Goal: Navigation & Orientation: Find specific page/section

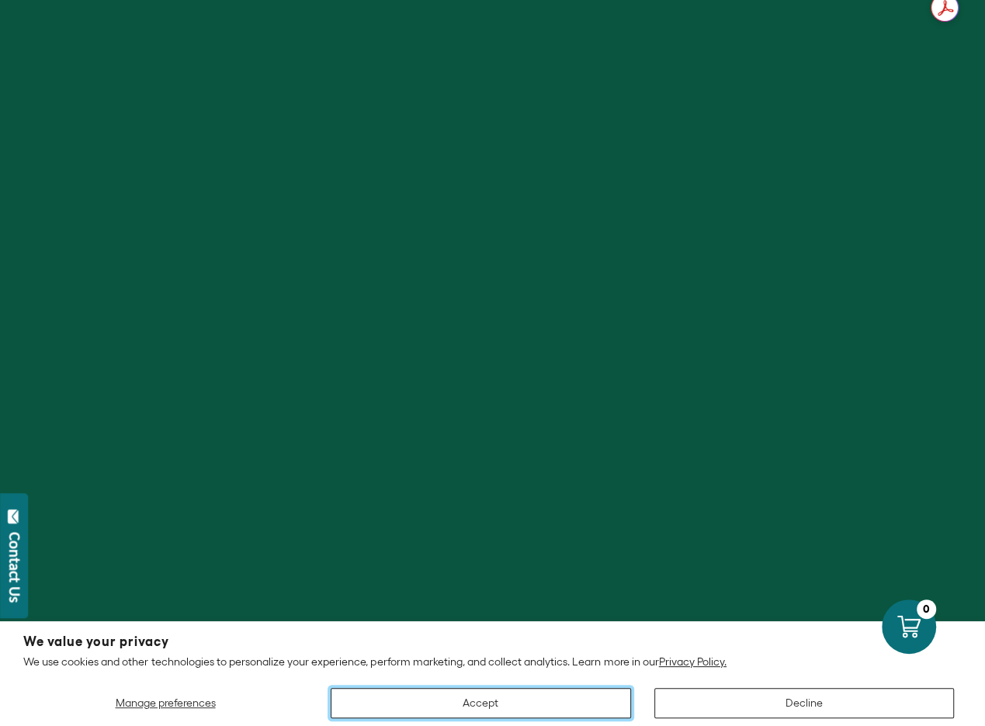
click at [631, 688] on button "Accept" at bounding box center [481, 703] width 300 height 30
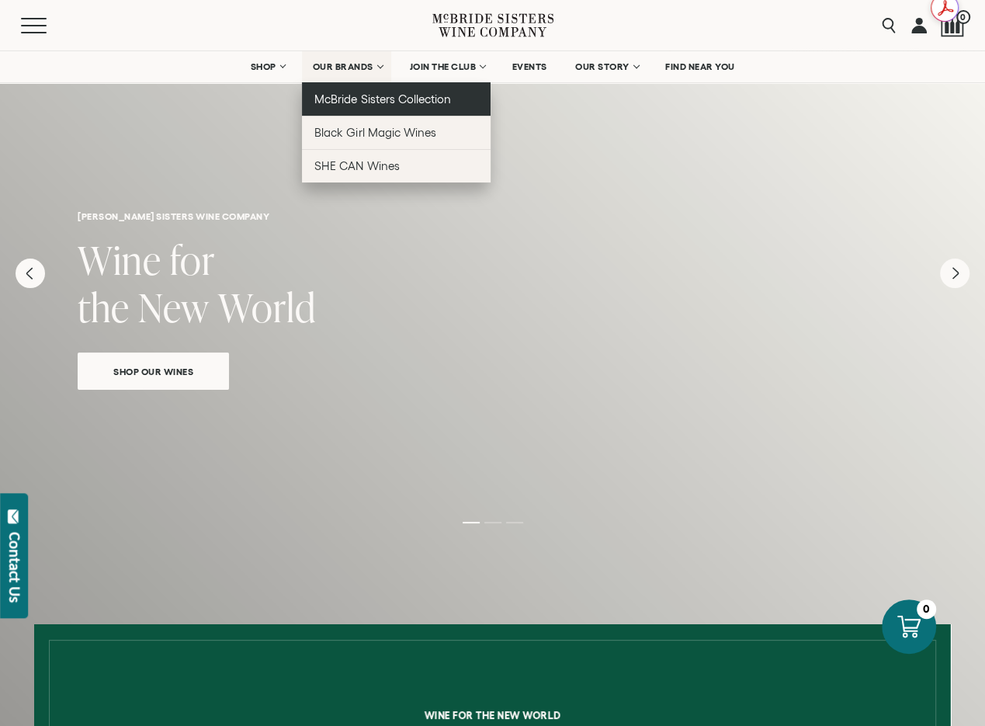
click at [355, 102] on span "McBride Sisters Collection" at bounding box center [382, 98] width 137 height 13
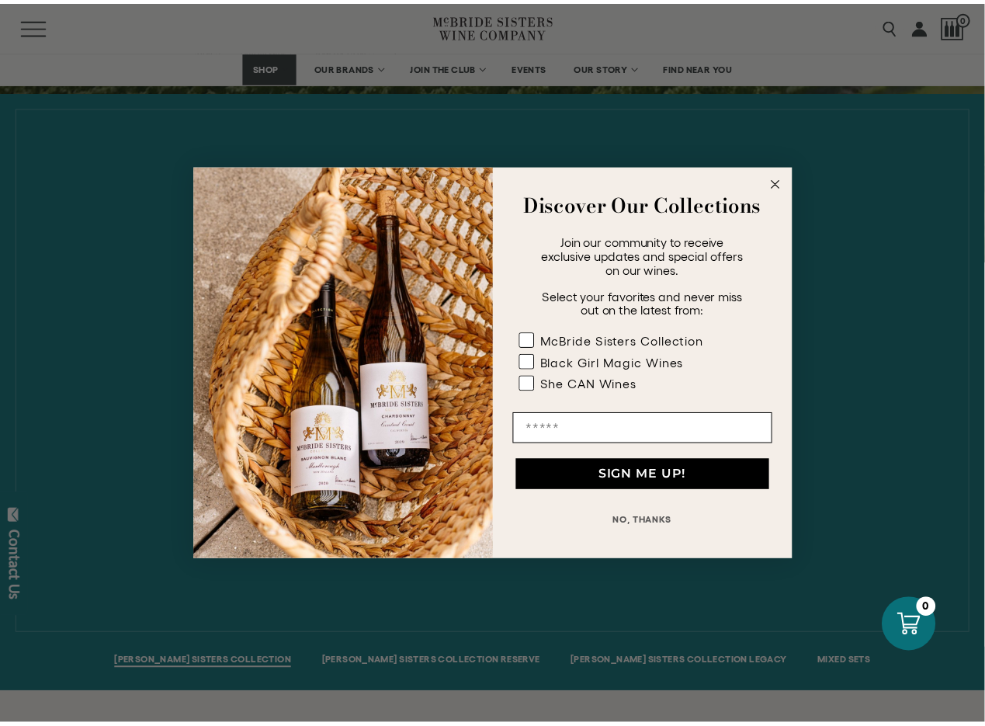
scroll to position [543, 0]
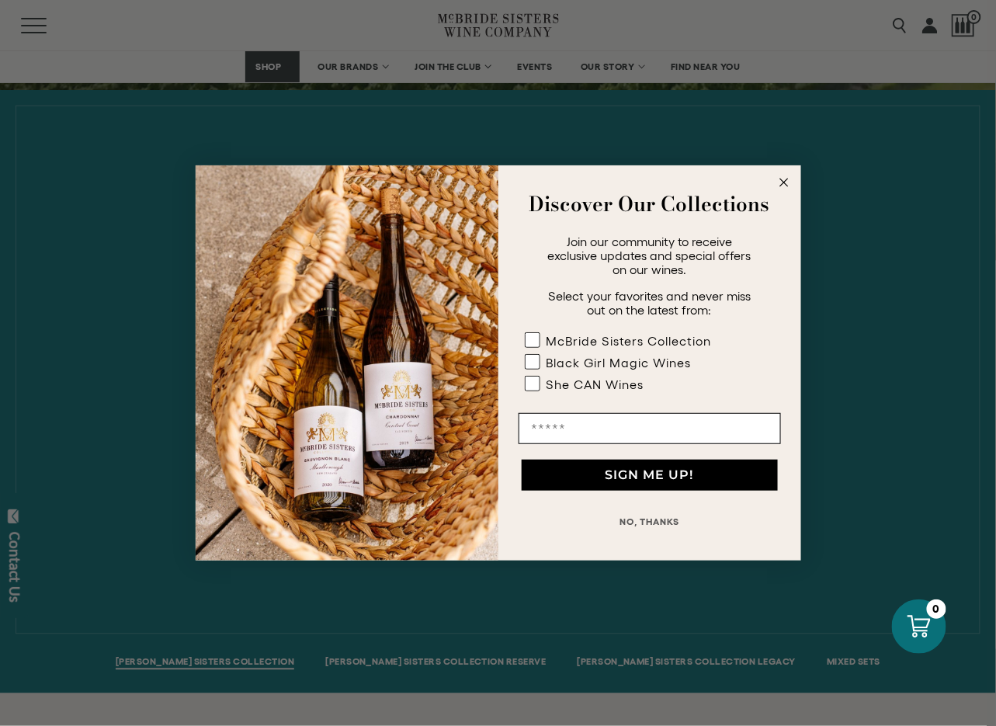
click at [784, 178] on circle "Close dialog" at bounding box center [784, 183] width 18 height 18
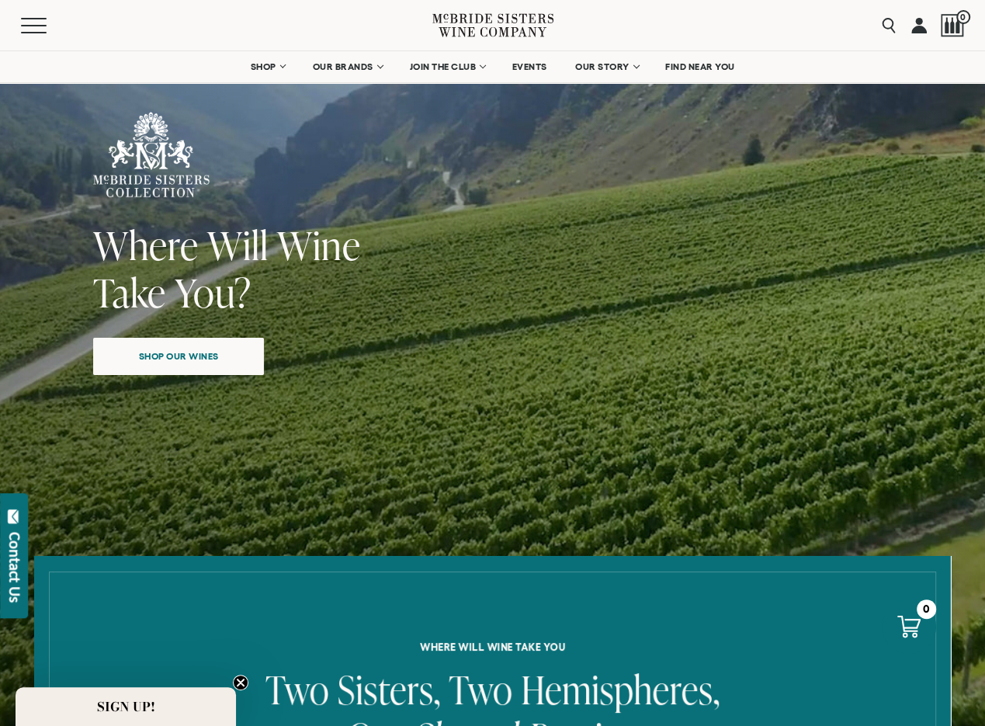
scroll to position [0, 0]
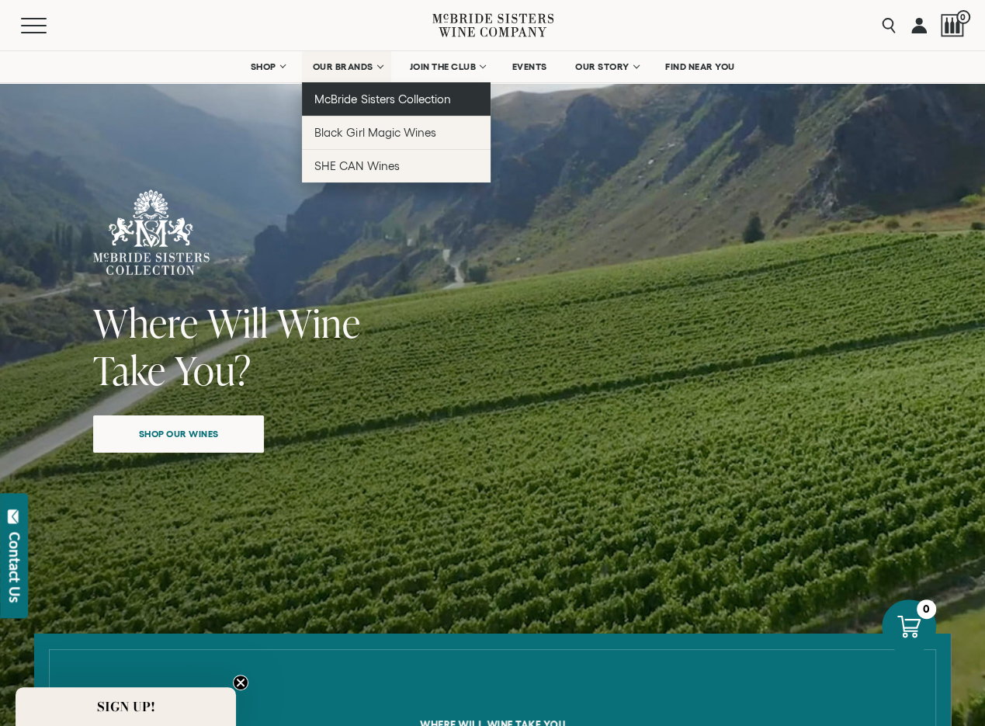
click at [342, 101] on span "McBride Sisters Collection" at bounding box center [382, 98] width 137 height 13
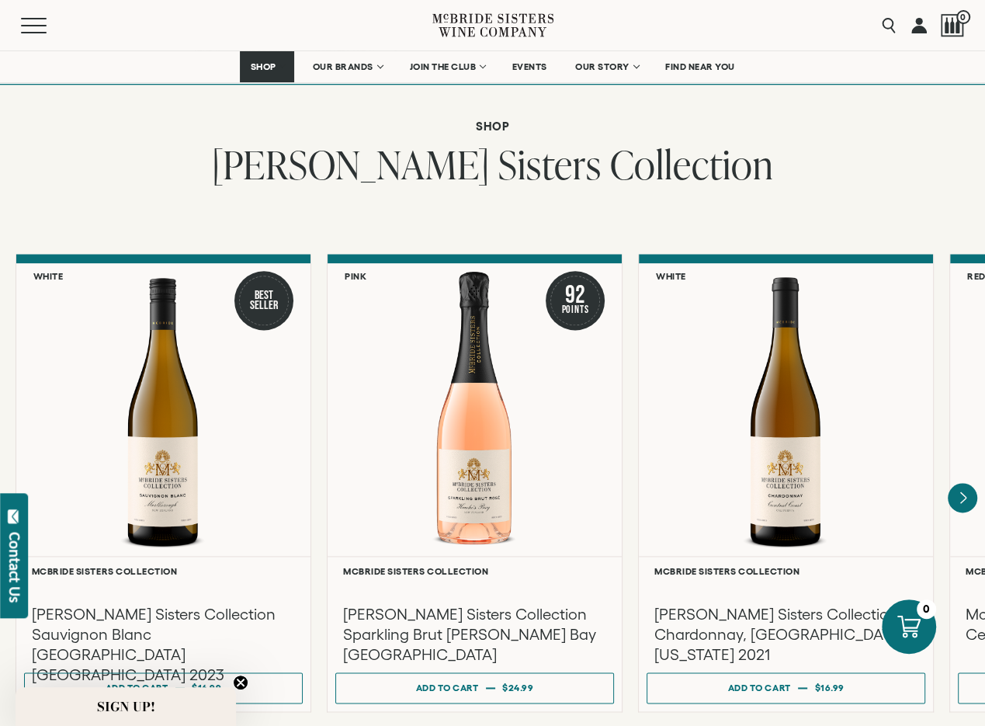
scroll to position [1164, 0]
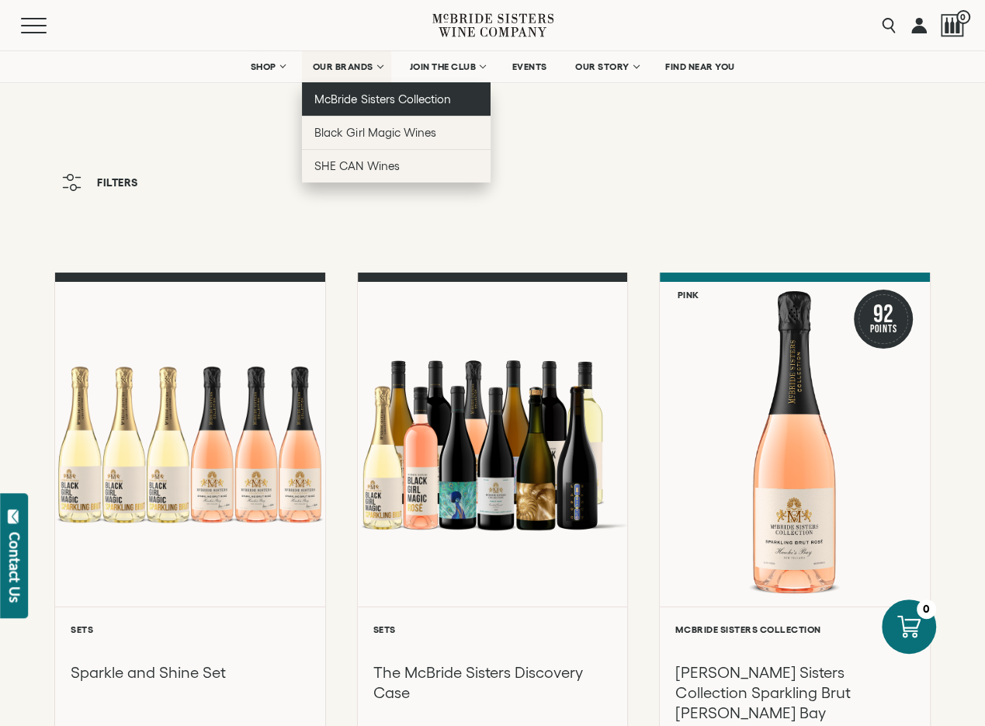
click at [364, 97] on span "McBride Sisters Collection" at bounding box center [382, 98] width 137 height 13
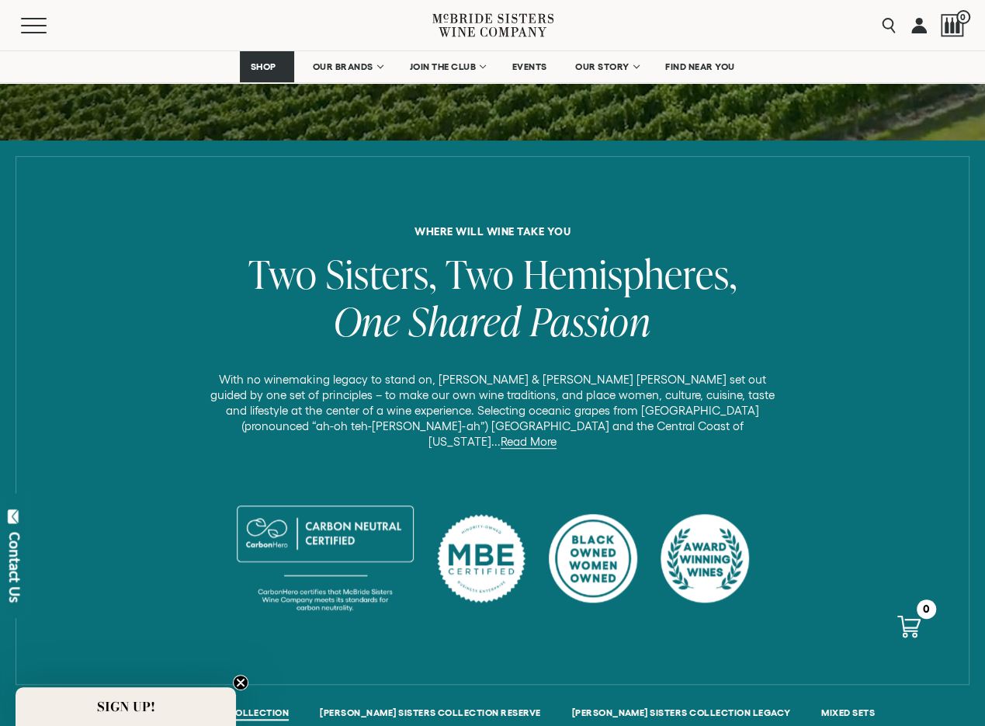
scroll to position [543, 0]
